Goal: Task Accomplishment & Management: Manage account settings

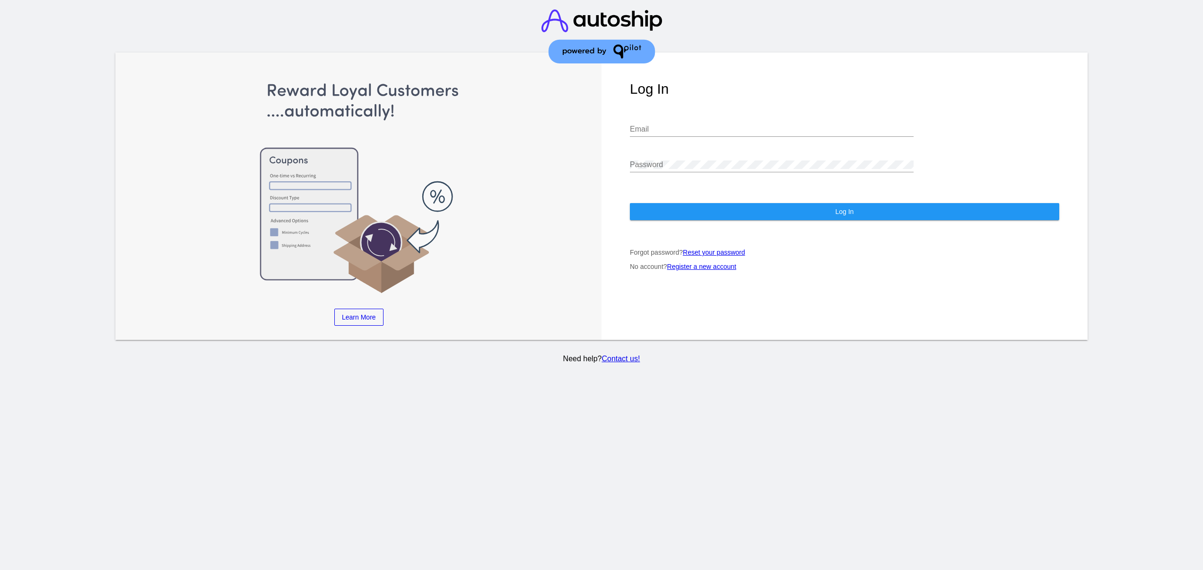
type input "[EMAIL_ADDRESS][DOMAIN_NAME]"
click at [712, 216] on div "Log In [EMAIL_ADDRESS][DOMAIN_NAME] Email Password Log In Forgot password? Rese…" at bounding box center [845, 197] width 486 height 288
click at [780, 203] on button "Log In" at bounding box center [845, 211] width 430 height 17
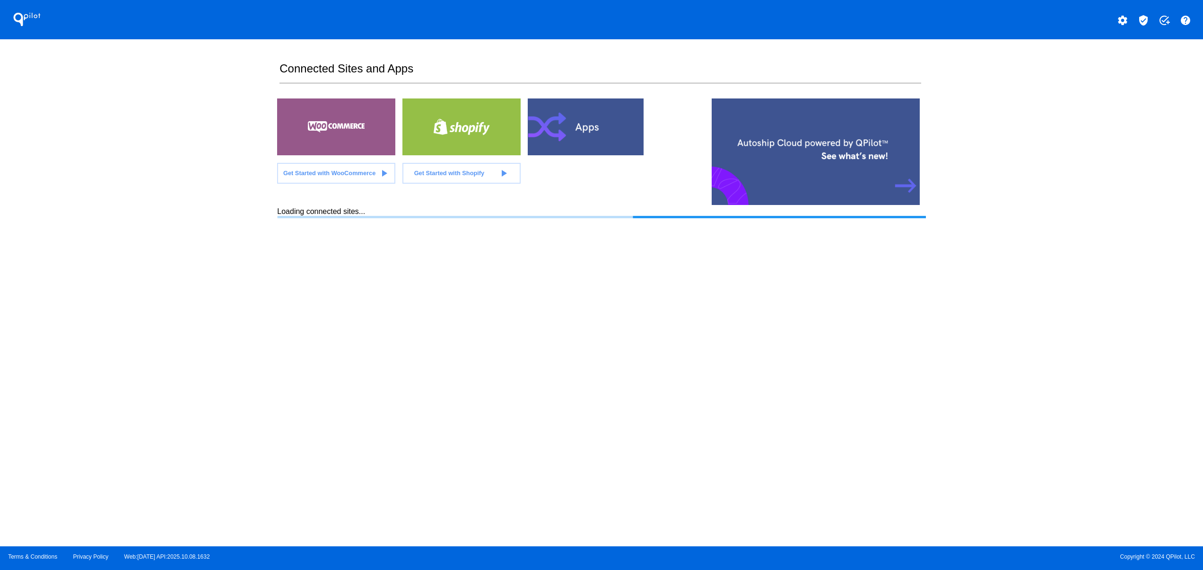
click at [1118, 13] on button "settings" at bounding box center [1123, 19] width 19 height 19
click at [1084, 26] on span "My Account" at bounding box center [1090, 25] width 39 height 8
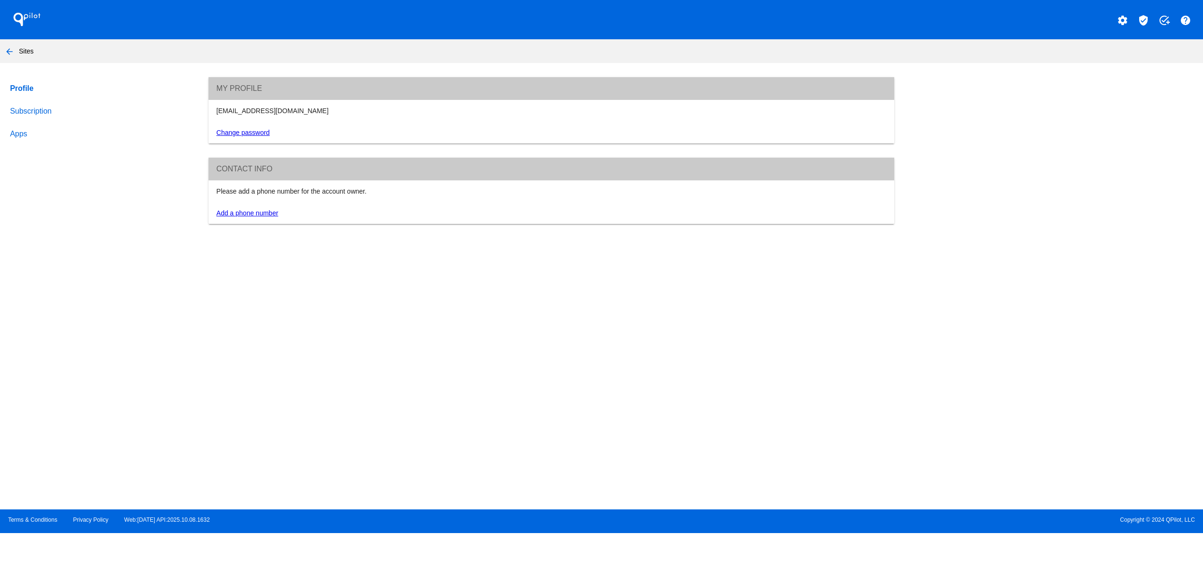
click at [26, 108] on link "Subscription" at bounding box center [100, 111] width 184 height 23
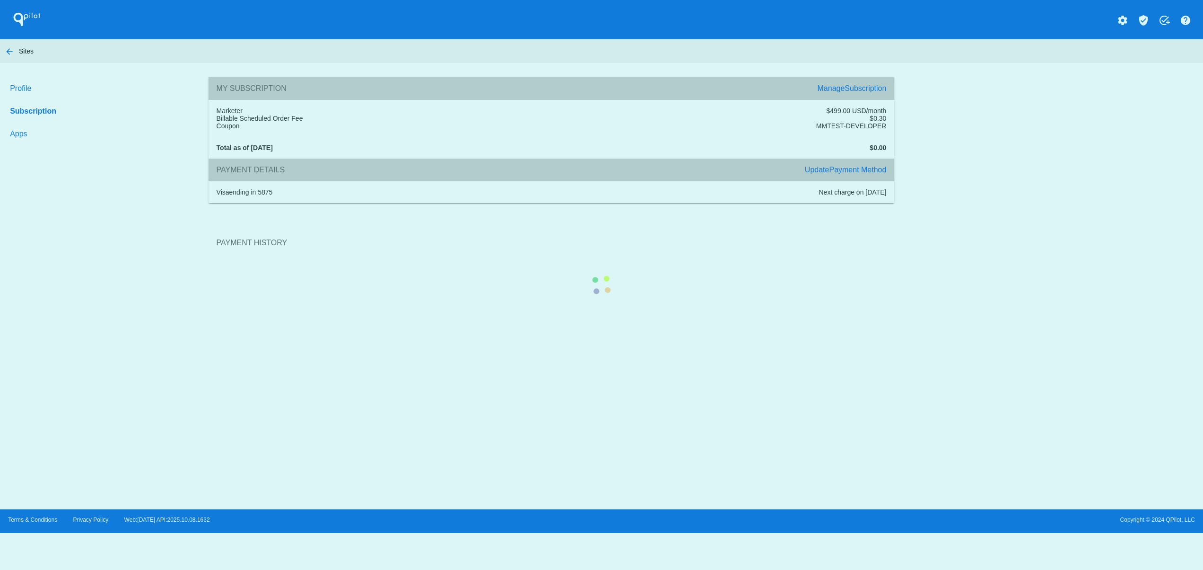
click at [852, 217] on section "Payment History" at bounding box center [552, 242] width 686 height 51
click at [683, 268] on section "Payment History" at bounding box center [552, 242] width 686 height 51
click at [895, 217] on section "Payment History" at bounding box center [552, 242] width 686 height 51
click at [895, 247] on section "Payment History" at bounding box center [552, 242] width 686 height 51
click at [895, 217] on section "Payment History" at bounding box center [552, 242] width 686 height 51
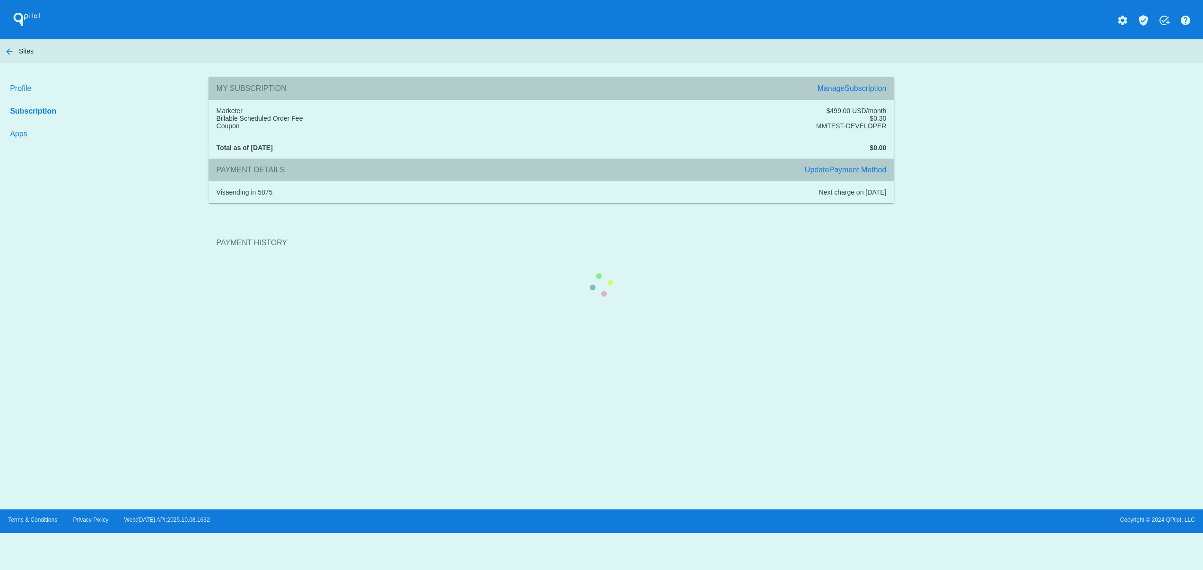
click at [887, 91] on div "My Subscription Manage Subscription Marketer $499.00 USD/month Billable Schedul…" at bounding box center [552, 172] width 702 height 191
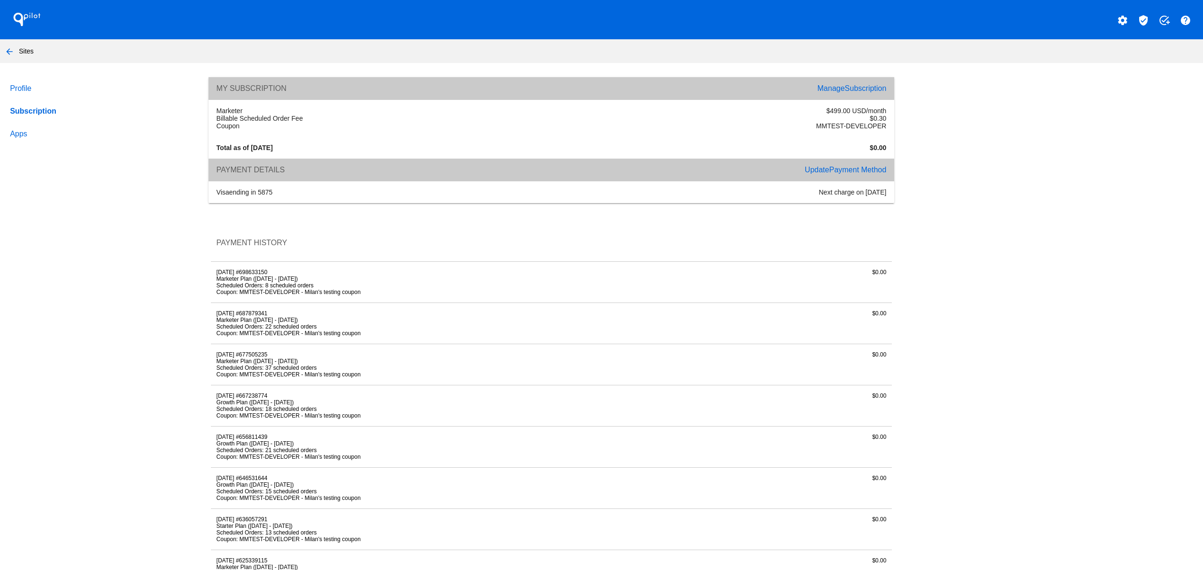
click at [845, 85] on span "Subscription" at bounding box center [866, 88] width 42 height 8
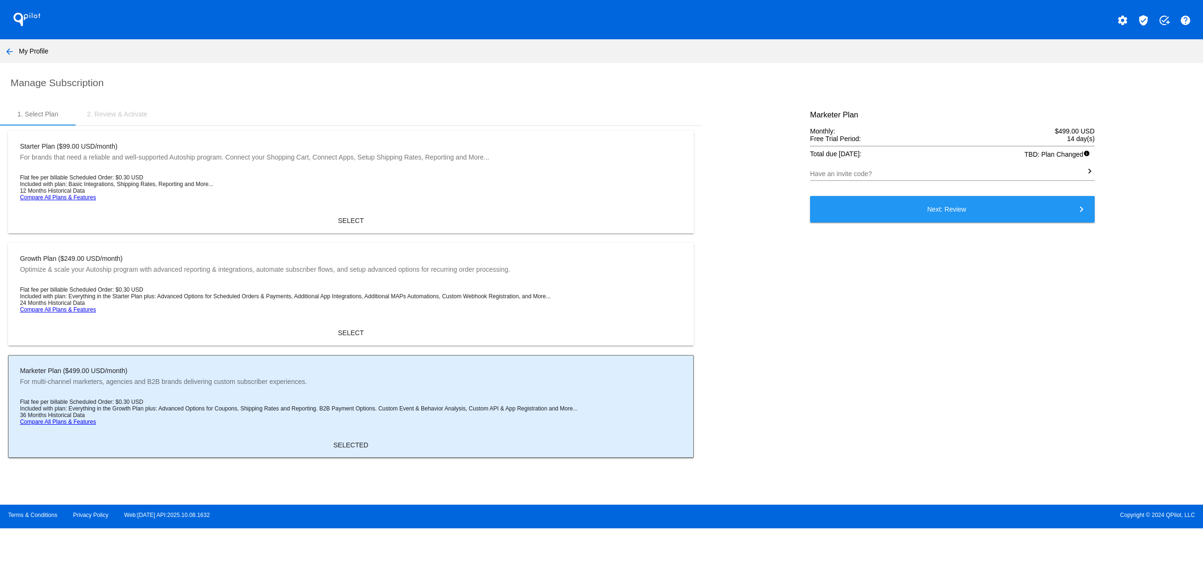
click at [1172, 241] on div "1. Select Plan 2. Review & Activate Starter Plan ($99.00 USD/month) For brands …" at bounding box center [601, 283] width 1203 height 360
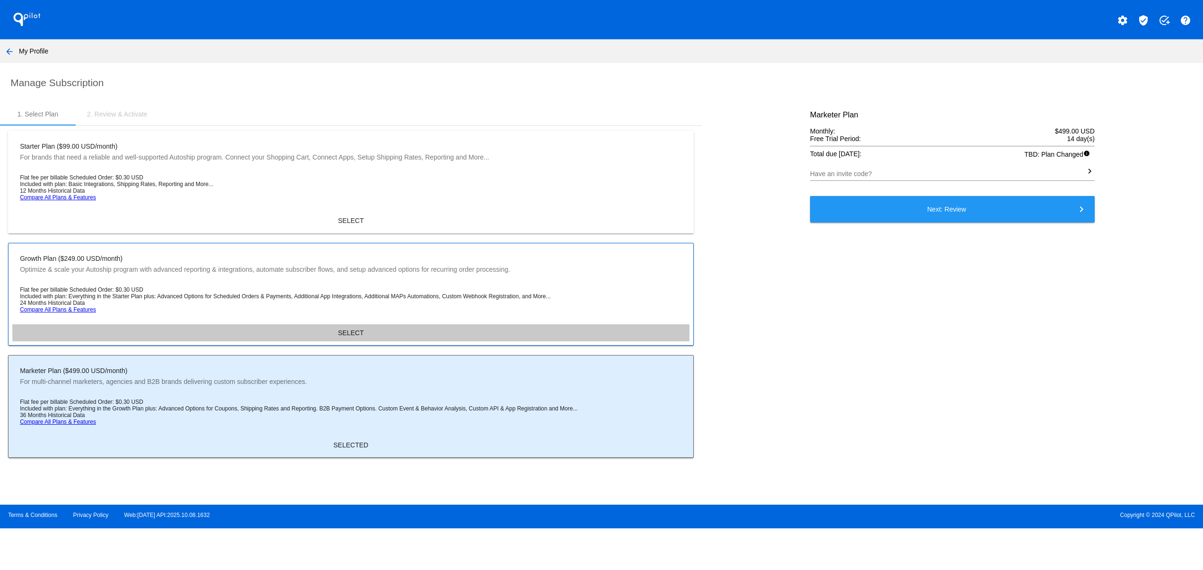
click at [357, 332] on button "SELECT" at bounding box center [350, 332] width 677 height 17
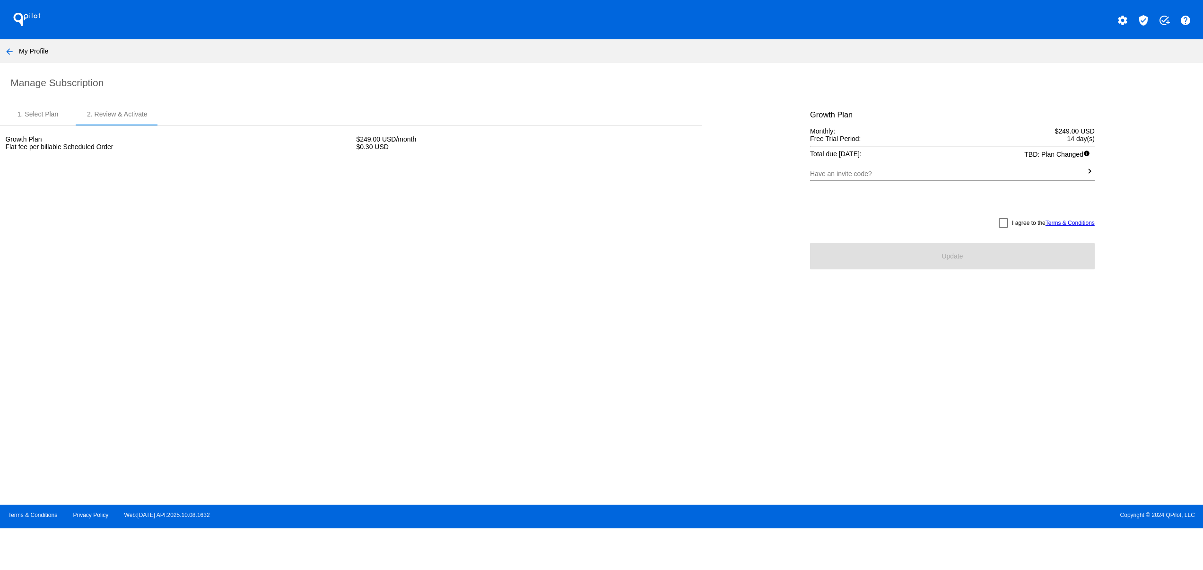
click at [12, 52] on mat-icon "arrow_back" at bounding box center [9, 51] width 11 height 11
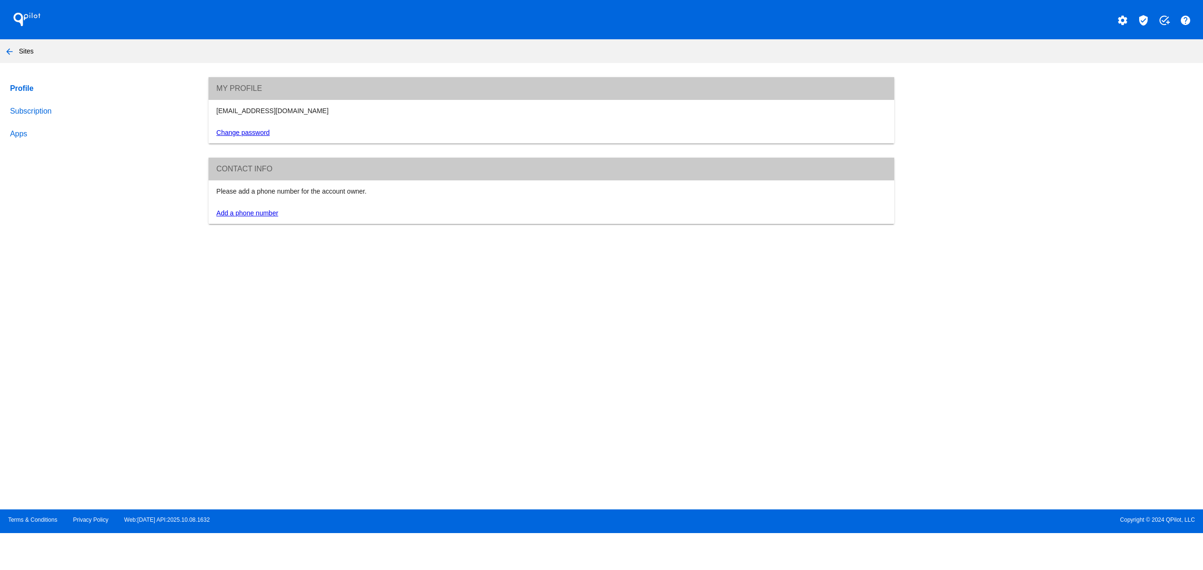
click at [10, 53] on mat-icon "arrow_back" at bounding box center [9, 51] width 11 height 11
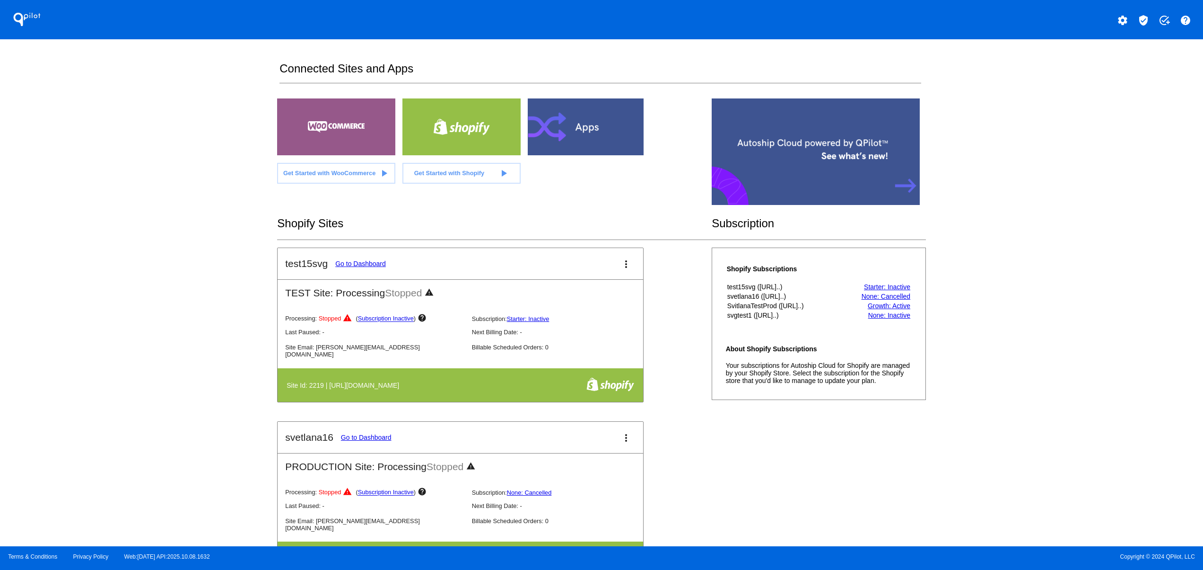
click at [1141, 236] on div "QPilot settings verified_user add_task help Connected Sites and Apps Get Starte…" at bounding box center [601, 273] width 1203 height 546
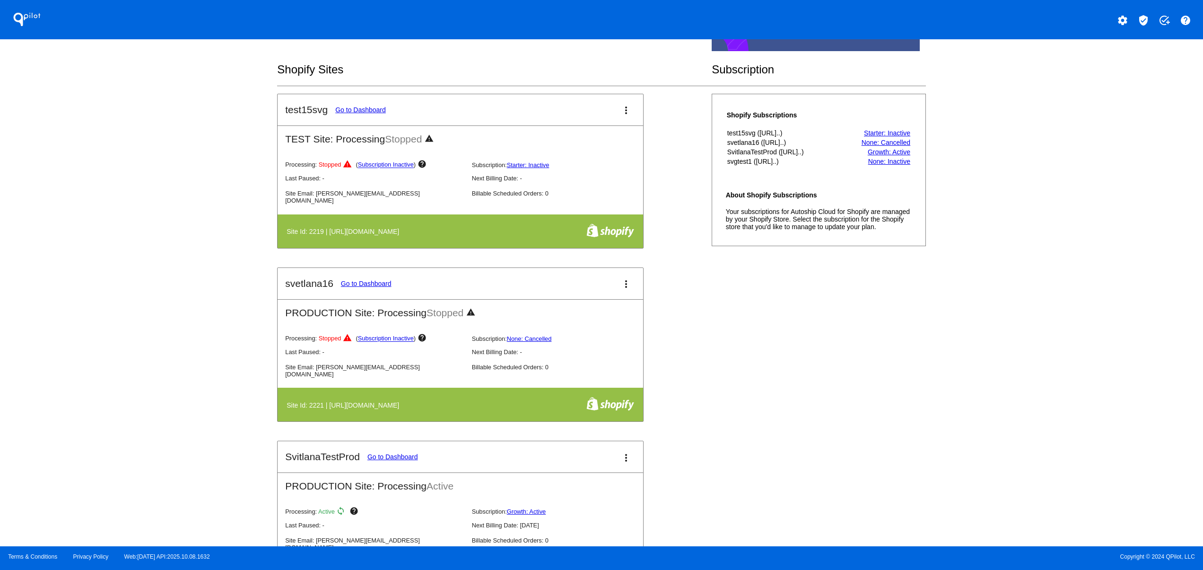
scroll to position [189, 0]
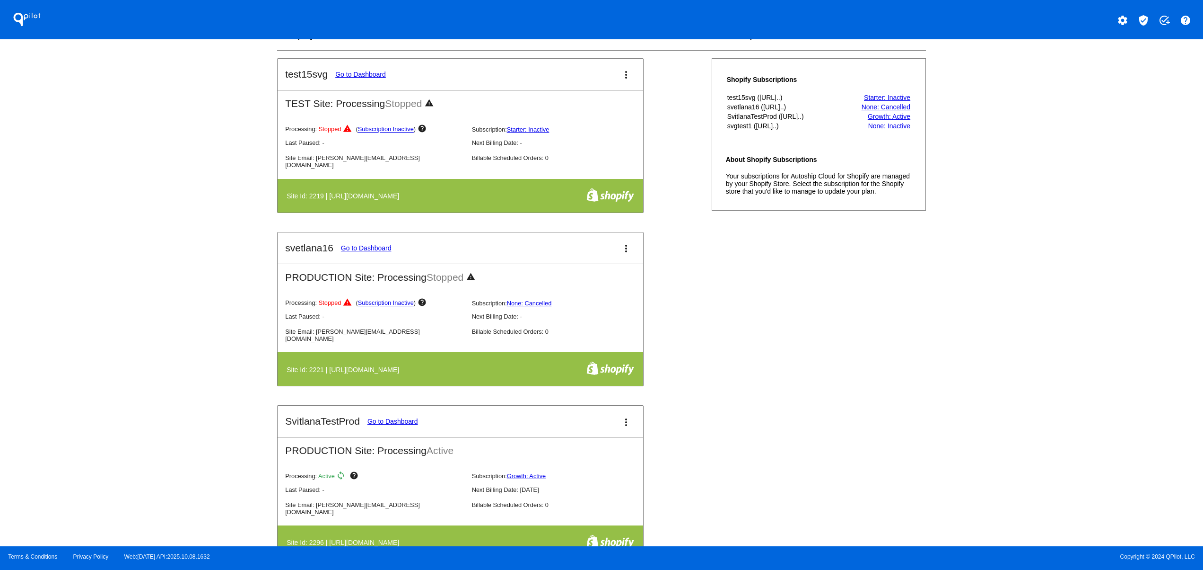
click at [1118, 16] on mat-icon "settings" at bounding box center [1122, 20] width 11 height 11
click at [1080, 25] on span "My Account" at bounding box center [1090, 25] width 39 height 8
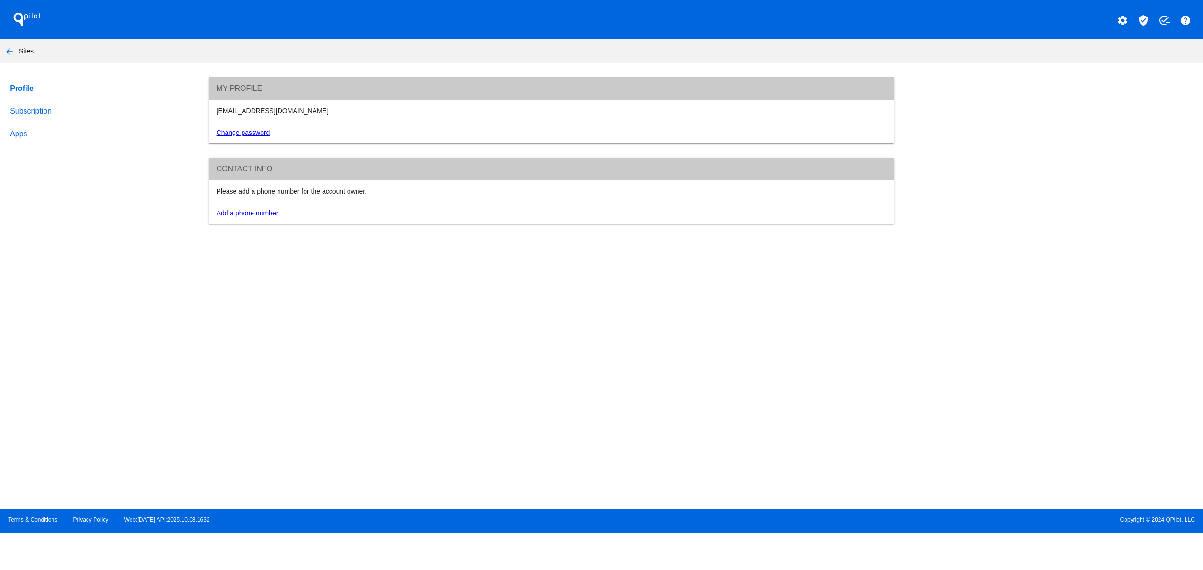
click at [39, 105] on link "Subscription" at bounding box center [100, 111] width 184 height 23
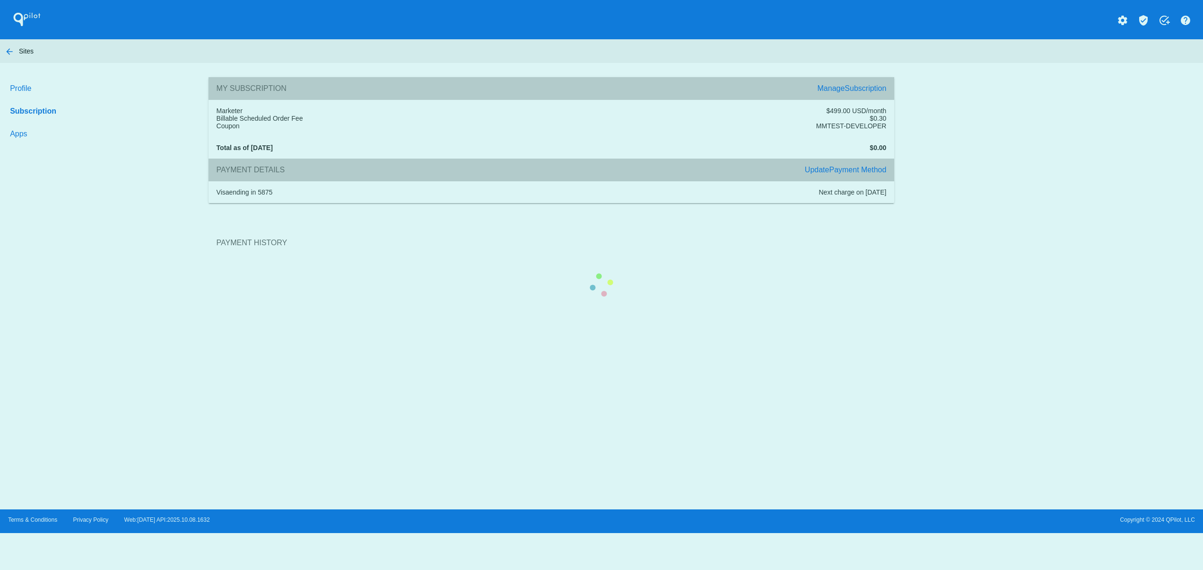
click at [862, 217] on section "Payment History" at bounding box center [552, 242] width 686 height 51
click at [795, 268] on section "Payment History" at bounding box center [552, 242] width 686 height 51
click at [873, 217] on section "Payment History" at bounding box center [552, 242] width 686 height 51
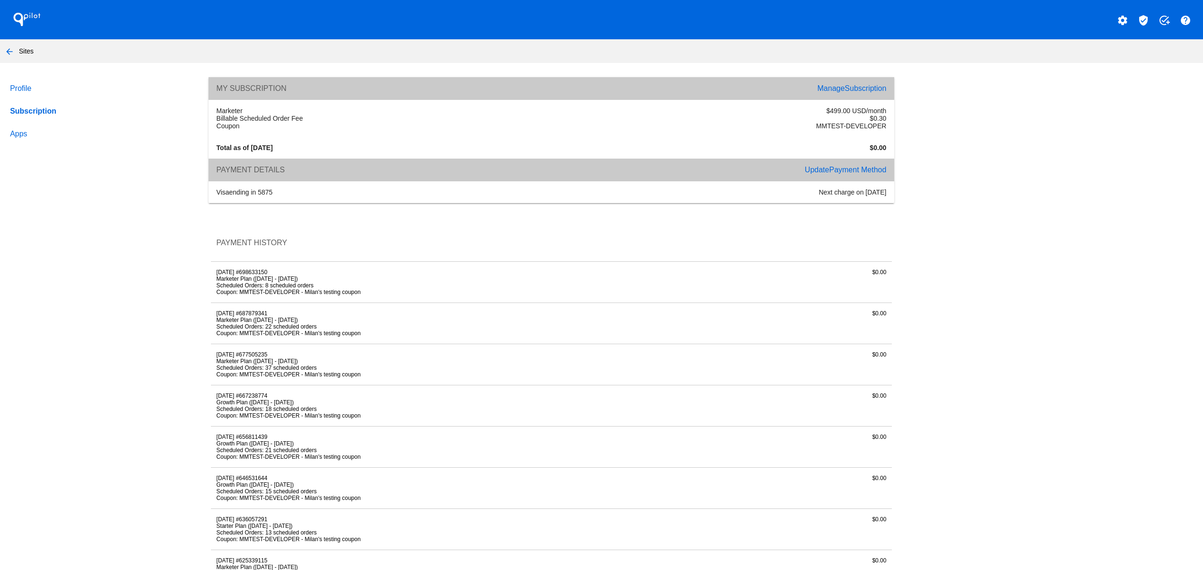
click at [871, 81] on div "My Subscription Manage Subscription" at bounding box center [552, 88] width 686 height 23
click at [862, 95] on div "My Subscription Manage Subscription" at bounding box center [552, 88] width 686 height 23
click at [858, 84] on span "Subscription" at bounding box center [866, 88] width 42 height 8
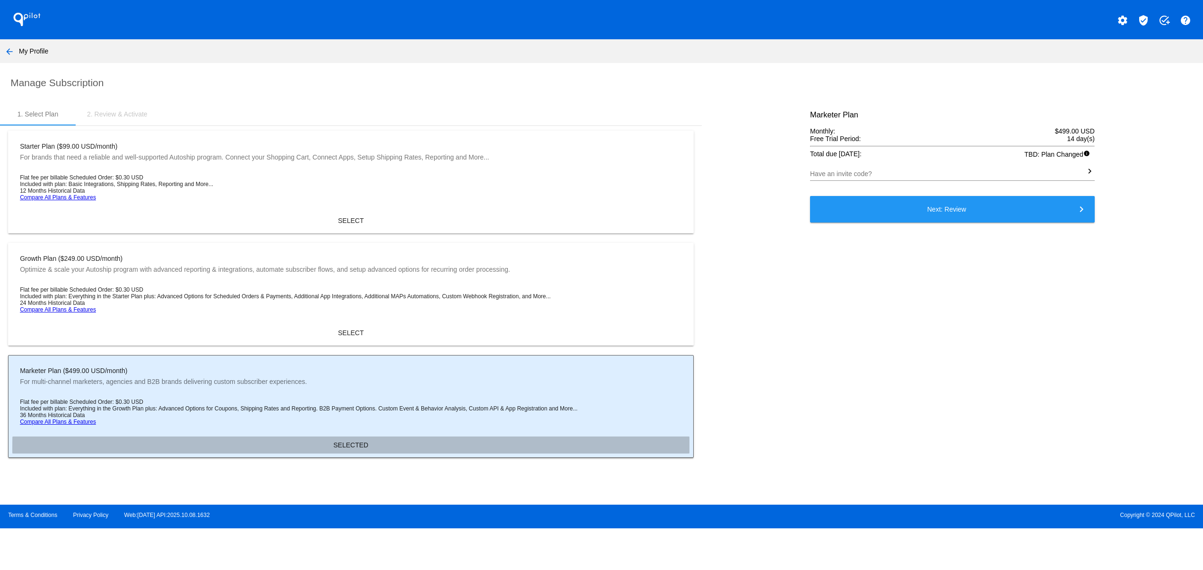
click at [376, 453] on button "SELECTED" at bounding box center [350, 444] width 677 height 17
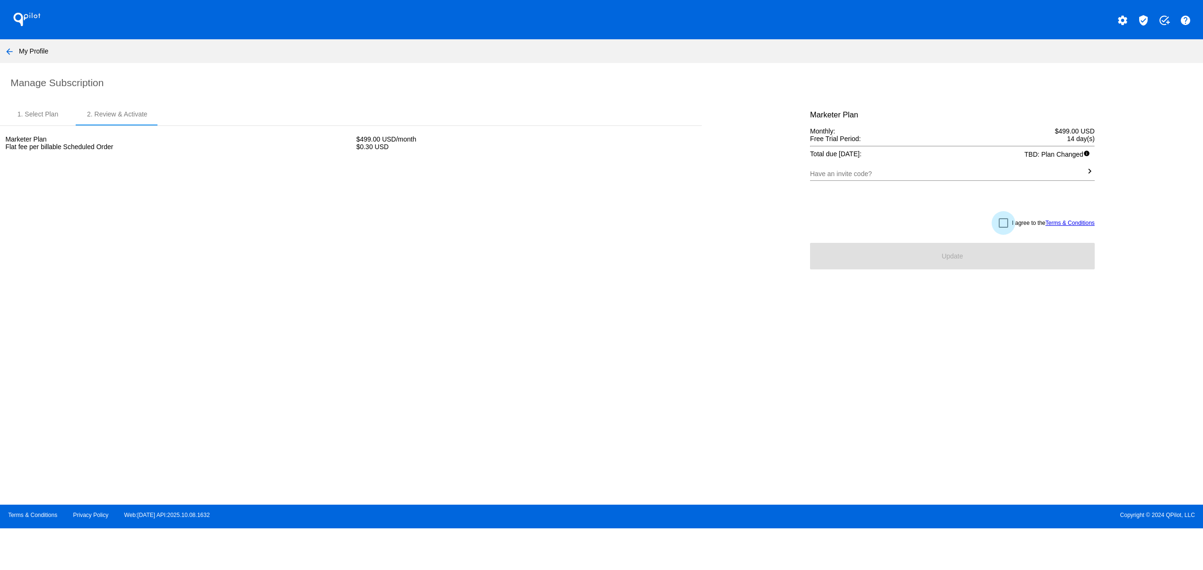
click at [999, 227] on div at bounding box center [1003, 222] width 9 height 9
click at [1003, 228] on input "I agree to the Terms & Conditions" at bounding box center [1003, 228] width 0 height 0
checkbox input "true"
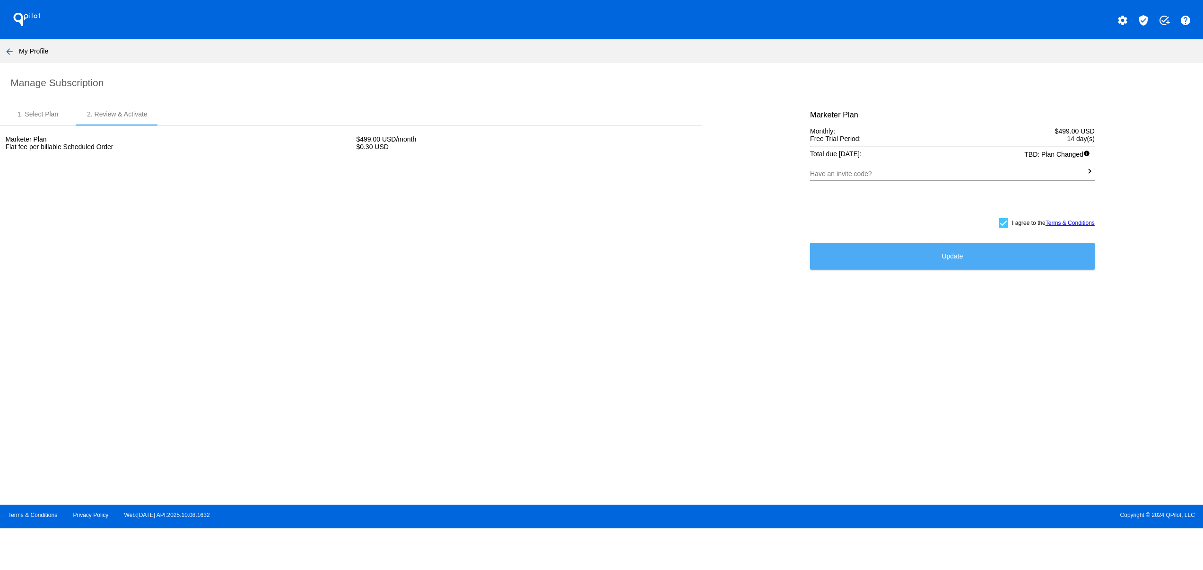
click at [964, 264] on button "Update" at bounding box center [952, 256] width 285 height 26
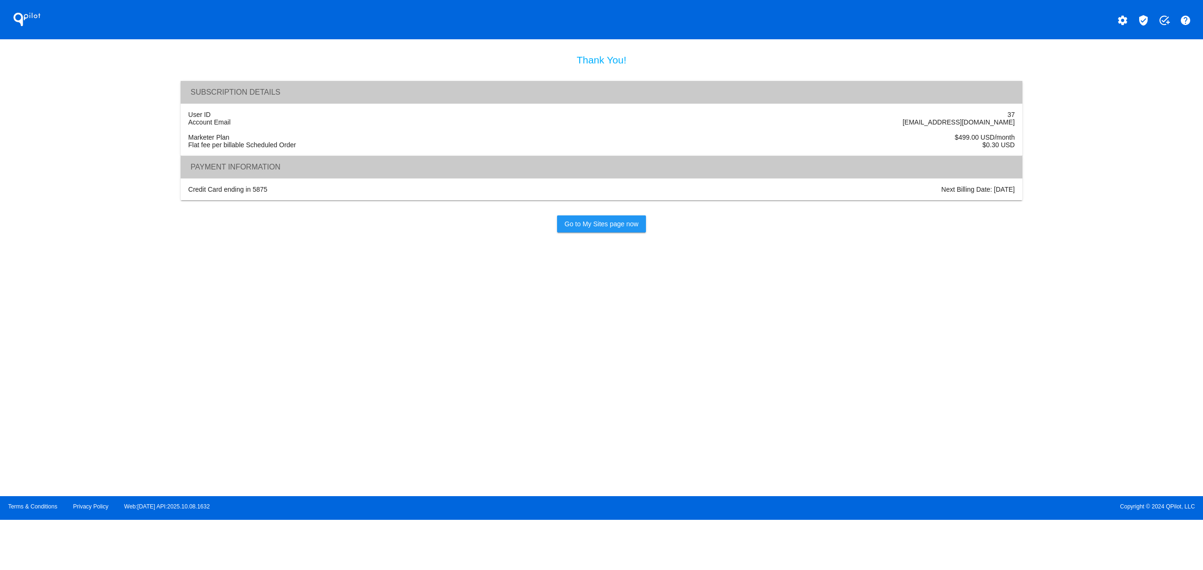
drag, startPoint x: 142, startPoint y: 131, endPoint x: 401, endPoint y: 133, distance: 258.8
click at [386, 131] on section "Thank You! Subscription Details User ID 37 Account Email [EMAIL_ADDRESS][DOMAIN…" at bounding box center [601, 267] width 1203 height 427
click at [298, 140] on div "Marketer Plan" at bounding box center [392, 137] width 419 height 8
drag, startPoint x: 175, startPoint y: 119, endPoint x: 154, endPoint y: 116, distance: 21.1
click at [154, 116] on section "Thank You! Subscription Details User ID 37 Account Email [EMAIL_ADDRESS][DOMAIN…" at bounding box center [601, 267] width 1203 height 427
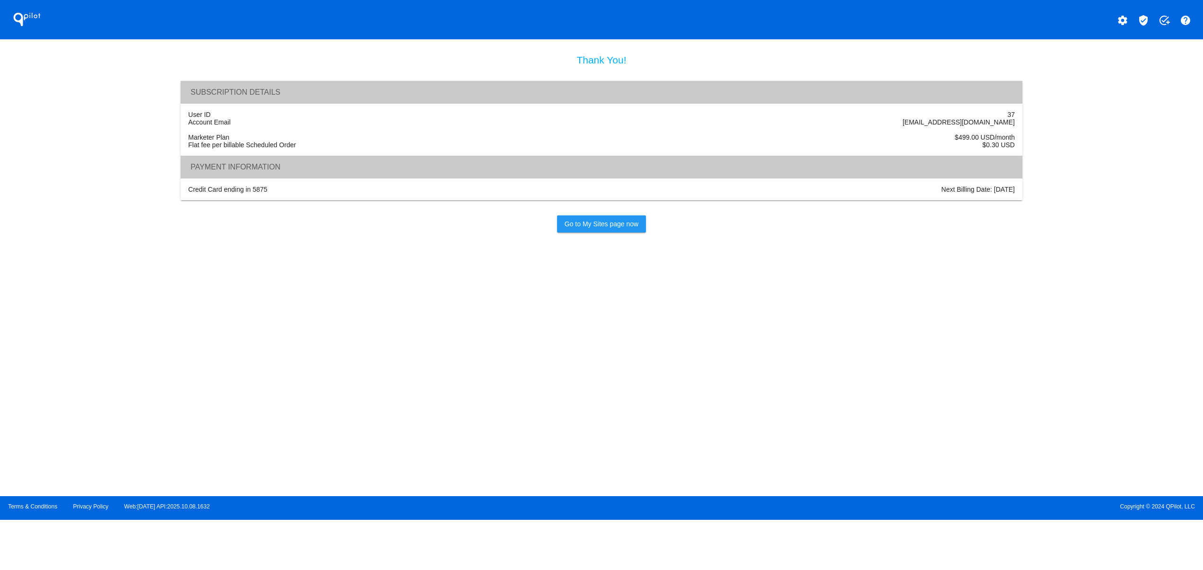
click at [321, 178] on div "Payment Information" at bounding box center [602, 167] width 843 height 23
drag, startPoint x: 1007, startPoint y: 116, endPoint x: 902, endPoint y: 112, distance: 105.6
click at [907, 112] on div "User ID 37 Account Email [EMAIL_ADDRESS][DOMAIN_NAME] Marketer Plan $499.00 USD…" at bounding box center [602, 130] width 843 height 52
drag, startPoint x: 678, startPoint y: 132, endPoint x: 216, endPoint y: 143, distance: 462.3
click at [188, 132] on div "User ID 37 Account Email [EMAIL_ADDRESS][DOMAIN_NAME] Marketer Plan $499.00 USD…" at bounding box center [602, 130] width 843 height 52
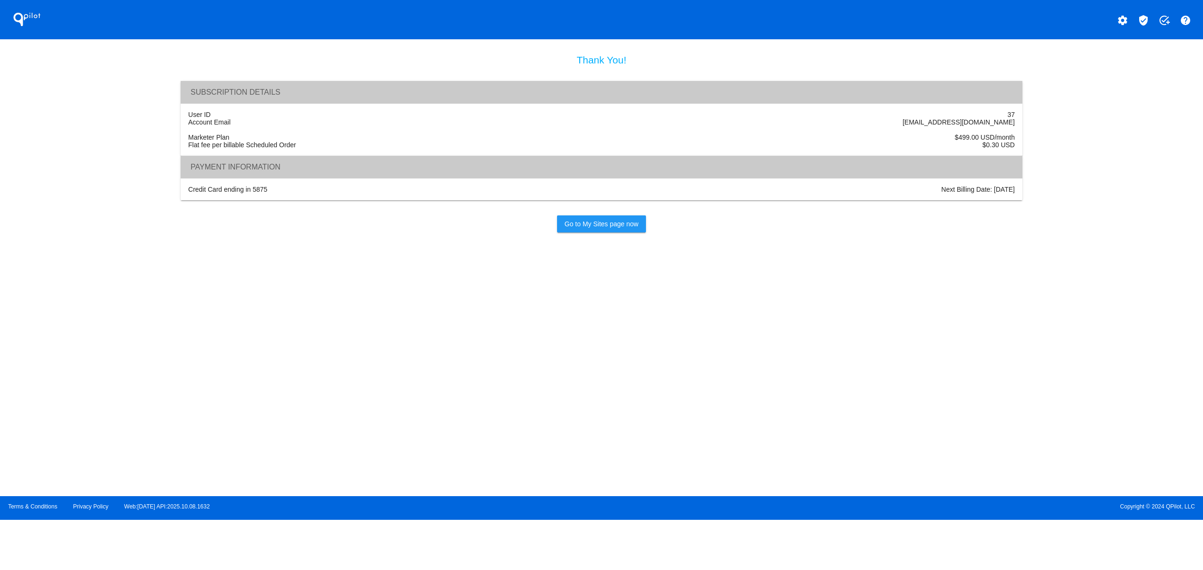
click at [376, 178] on div "Payment Information" at bounding box center [602, 167] width 843 height 23
drag, startPoint x: 1047, startPoint y: 188, endPoint x: 807, endPoint y: 207, distance: 241.6
click at [817, 200] on section "Thank You! Subscription Details User ID 37 Account Email [EMAIL_ADDRESS][DOMAIN…" at bounding box center [601, 267] width 1203 height 427
click at [599, 232] on link "Go to My Sites page now" at bounding box center [601, 223] width 89 height 17
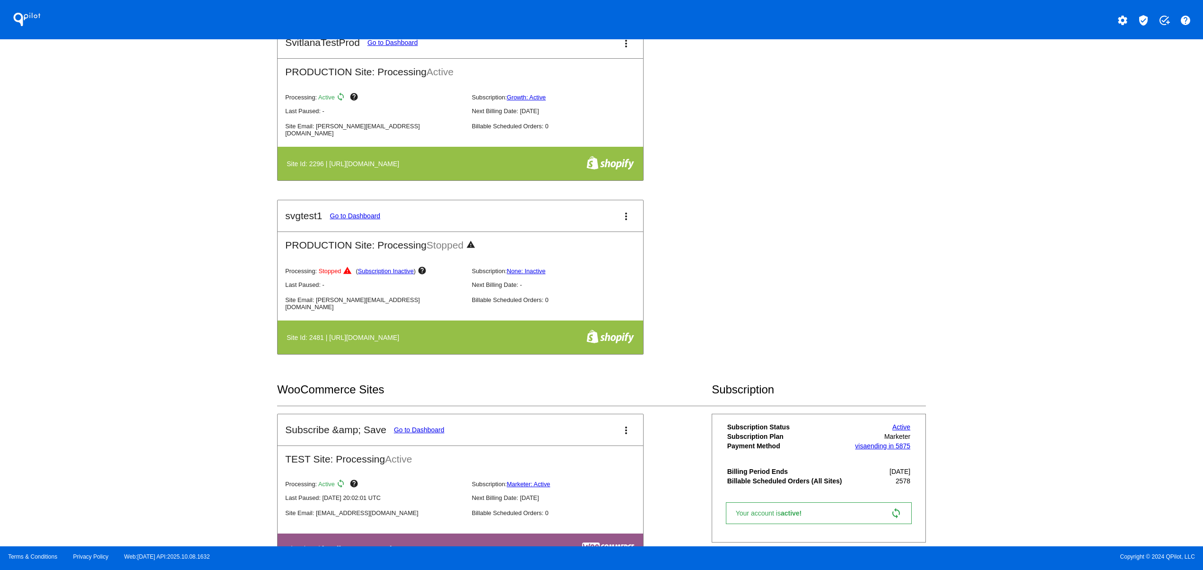
scroll to position [1135, 0]
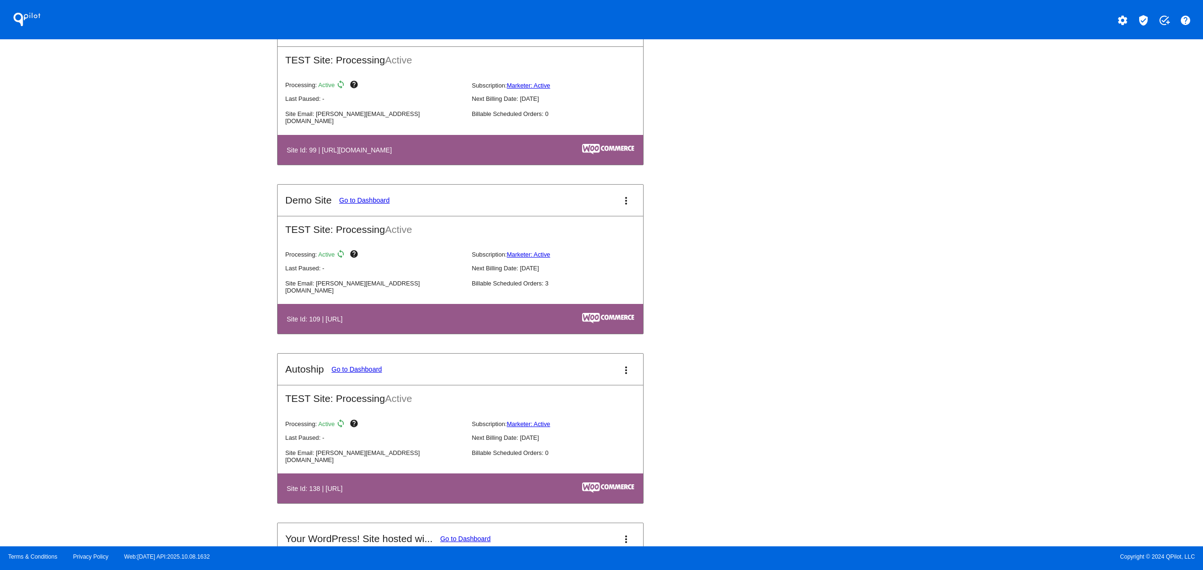
drag, startPoint x: 335, startPoint y: 331, endPoint x: 701, endPoint y: 331, distance: 365.2
click at [434, 325] on th "Site Id: 109 | [URL]" at bounding box center [379, 318] width 187 height 13
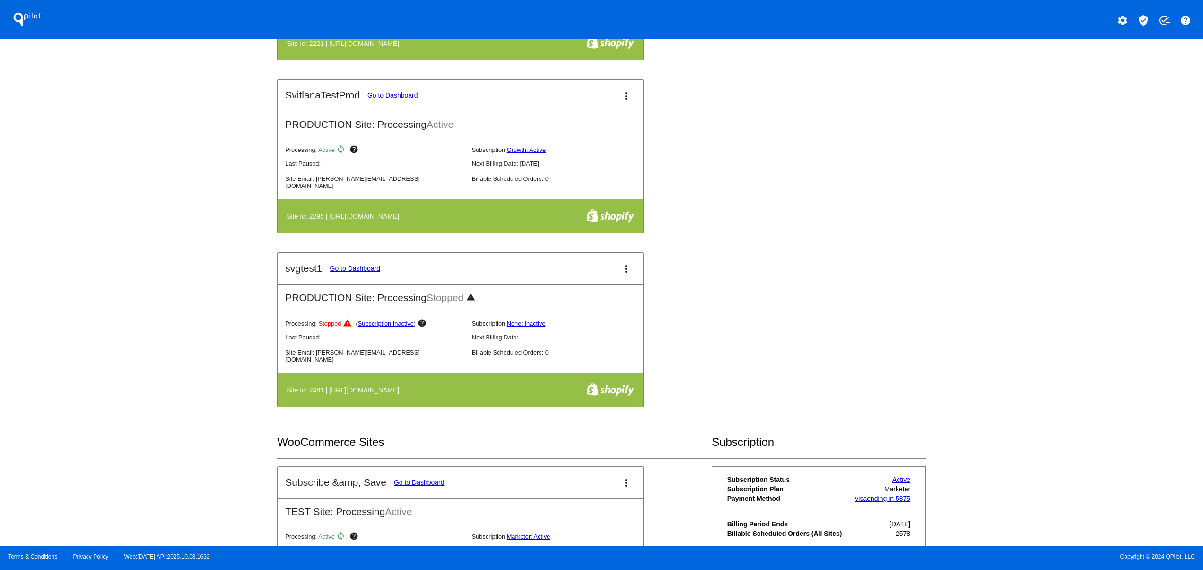
scroll to position [189, 0]
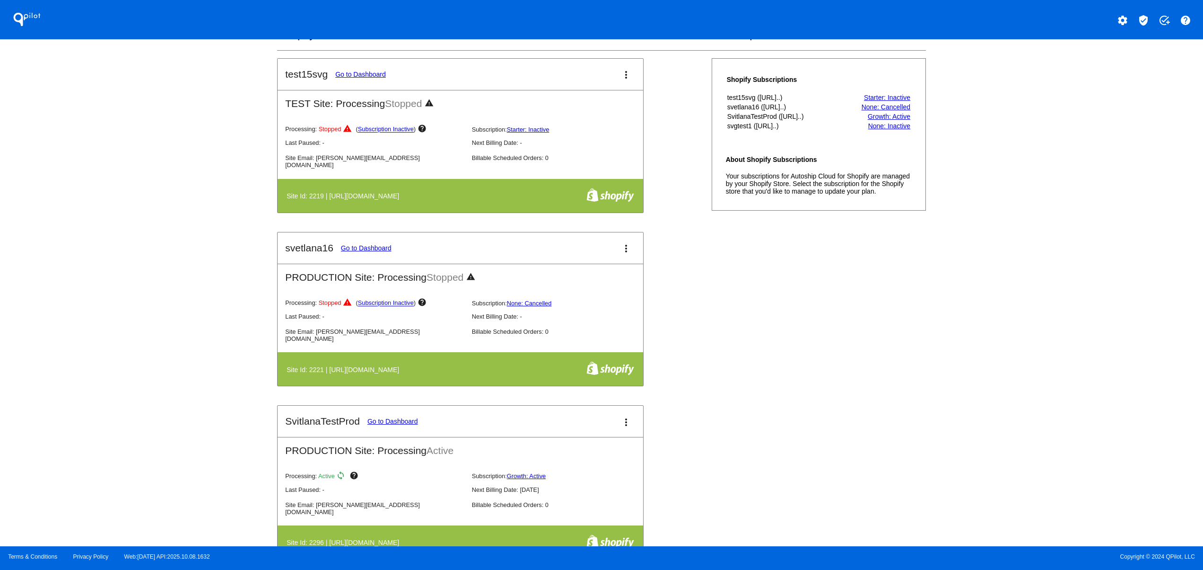
click at [1123, 19] on mat-icon "settings" at bounding box center [1122, 20] width 11 height 11
click at [1085, 70] on span "Log out" at bounding box center [1082, 71] width 22 height 8
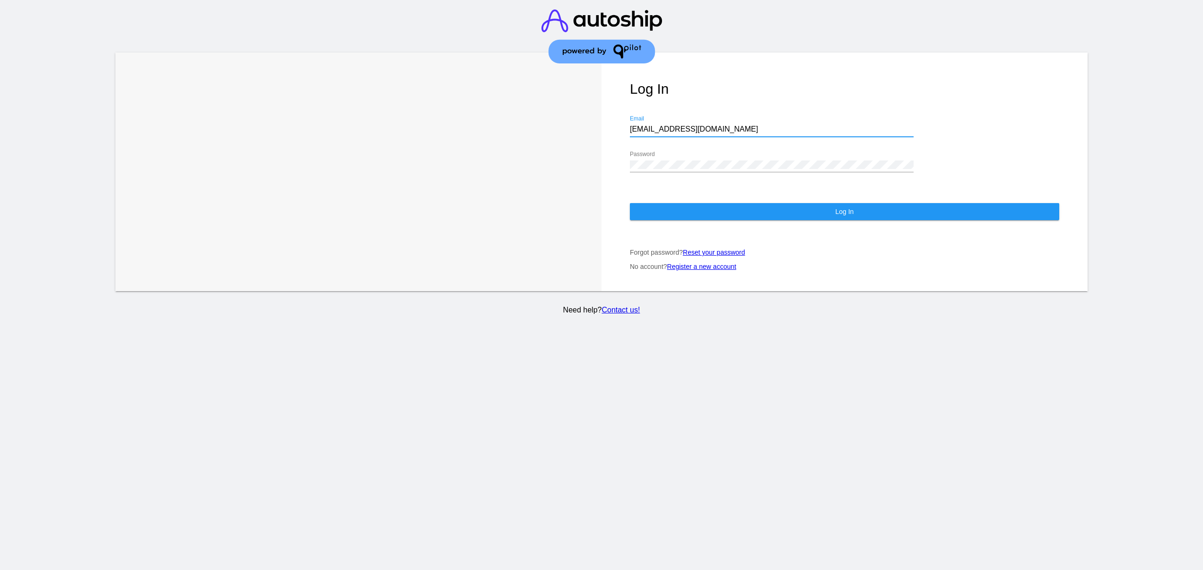
click at [776, 125] on input "[EMAIL_ADDRESS][DOMAIN_NAME]" at bounding box center [772, 129] width 284 height 9
type input "[EMAIL_ADDRESS][DOMAIN_NAME]"
click at [738, 203] on button "Log In" at bounding box center [845, 211] width 430 height 17
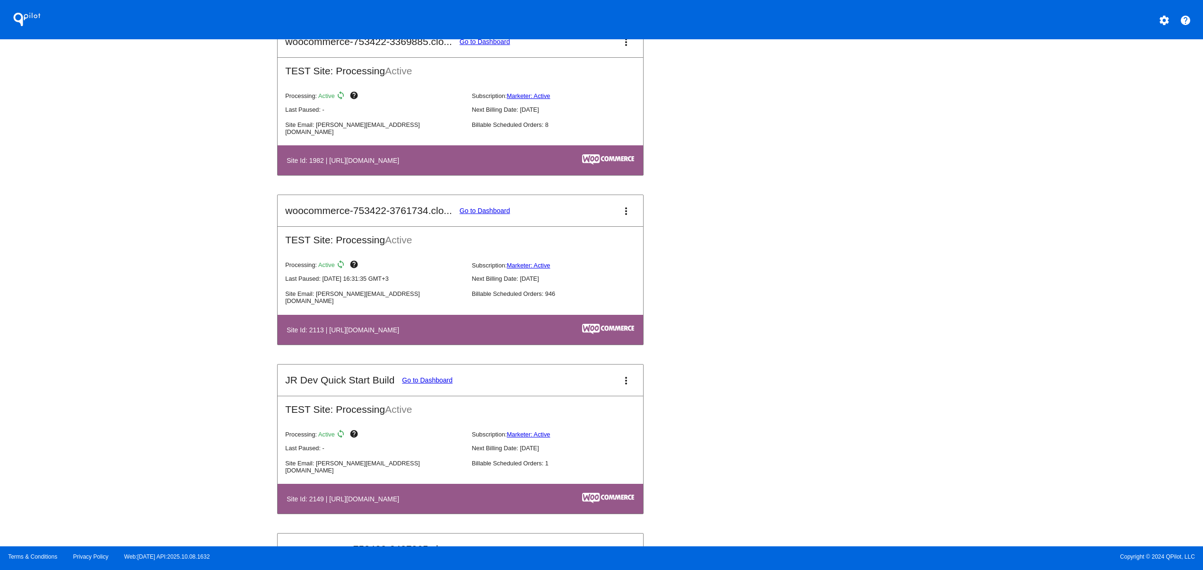
scroll to position [757, 0]
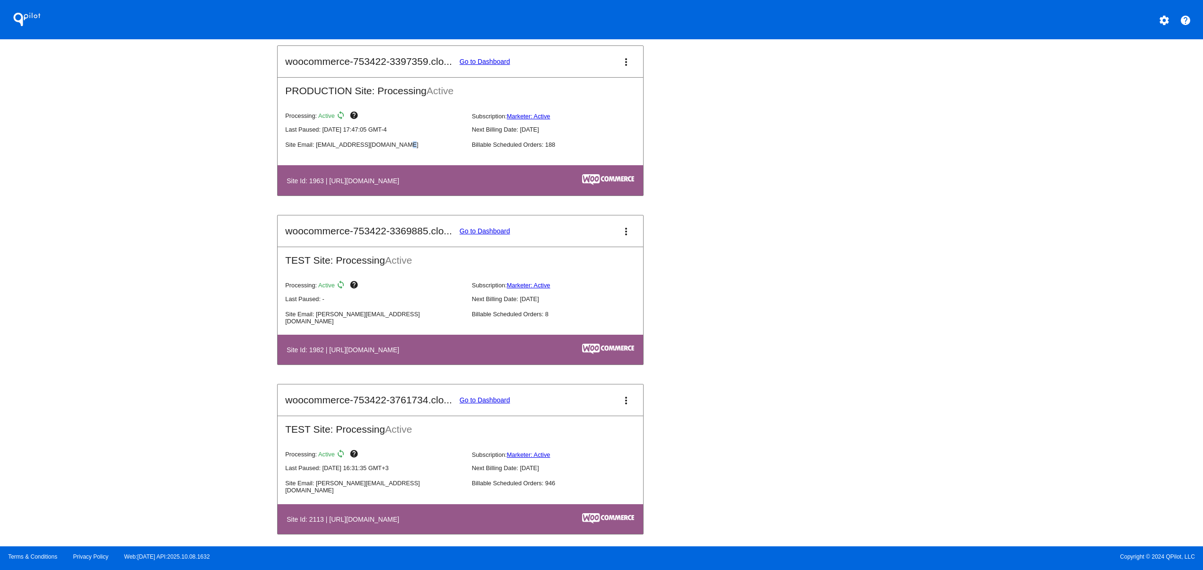
drag, startPoint x: 345, startPoint y: 165, endPoint x: 476, endPoint y: 125, distance: 136.8
click at [371, 165] on div "Processing: Active sync help Subscription: Marketer: Active Last Paused: [DATE]…" at bounding box center [468, 135] width 381 height 61
click at [475, 59] on mat-card-header "woocommerce-753422-3397359.clo... Go to Dashboard more_vert" at bounding box center [461, 61] width 366 height 31
click at [476, 63] on link "Go to Dashboard" at bounding box center [485, 62] width 51 height 8
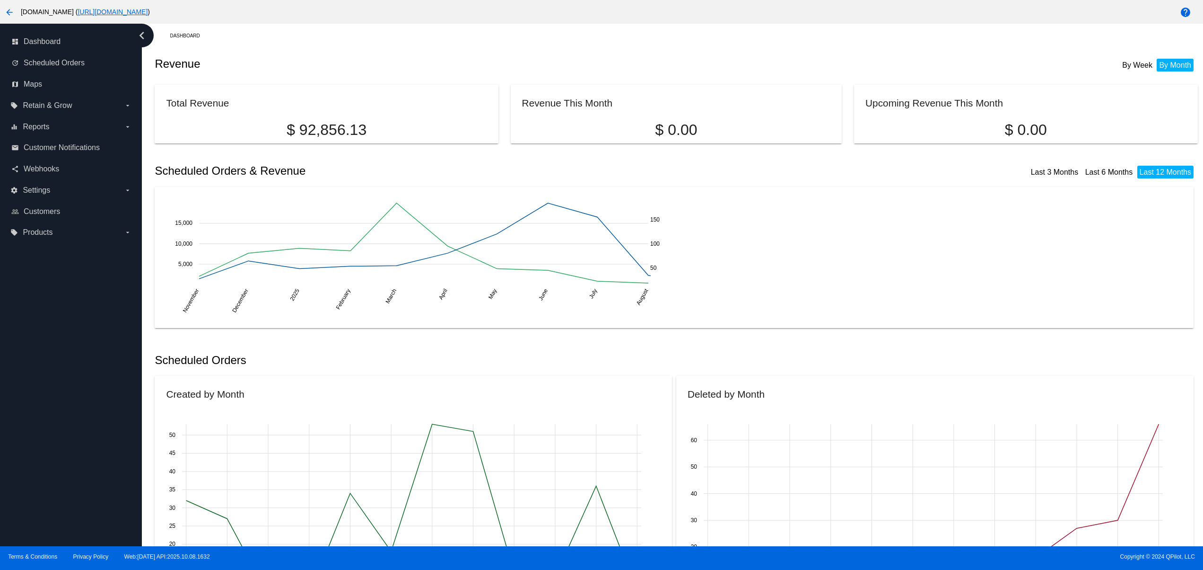
click at [148, 8] on link "[URL][DOMAIN_NAME]" at bounding box center [113, 12] width 70 height 8
